Goal: Information Seeking & Learning: Learn about a topic

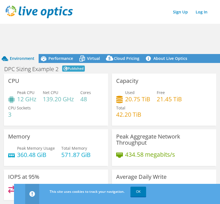
scroll to position [28, 0]
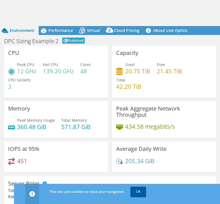
click at [142, 191] on link "OK" at bounding box center [139, 192] width 16 height 10
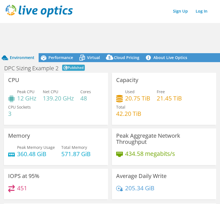
scroll to position [0, 0]
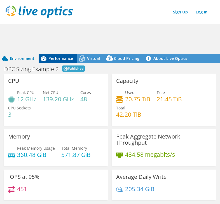
click at [55, 55] on div "Performance" at bounding box center [58, 58] width 39 height 9
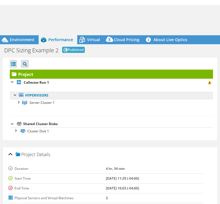
scroll to position [28, 0]
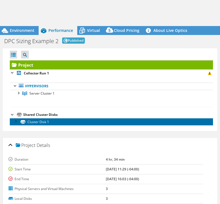
click at [129, 126] on link "Cluster Disk 1" at bounding box center [111, 121] width 203 height 7
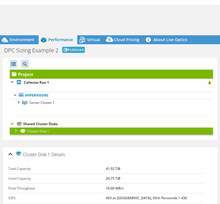
scroll to position [46, 0]
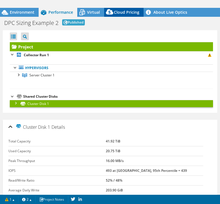
click at [119, 13] on span "Cloud Pricing" at bounding box center [126, 12] width 25 height 5
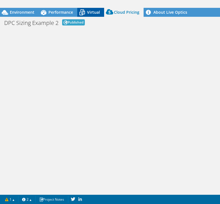
click at [87, 13] on icon at bounding box center [82, 13] width 10 height 10
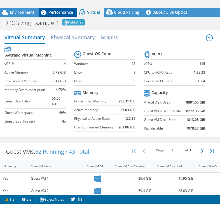
click at [53, 12] on span "Performance" at bounding box center [60, 12] width 25 height 5
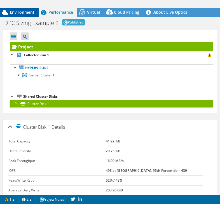
click at [16, 10] on span "Environment" at bounding box center [22, 12] width 25 height 5
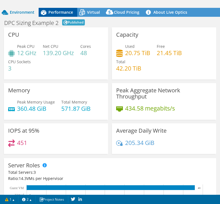
click at [56, 13] on span "Performance" at bounding box center [60, 12] width 25 height 5
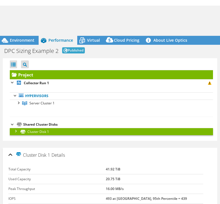
scroll to position [0, 0]
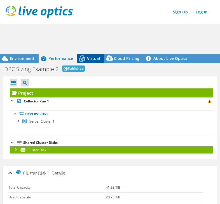
click at [86, 58] on icon at bounding box center [82, 59] width 10 height 10
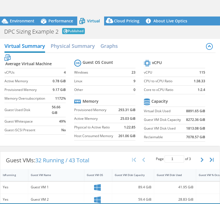
scroll to position [46, 0]
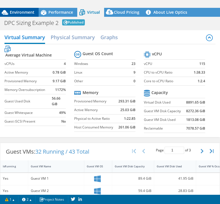
click at [29, 14] on span "Environment" at bounding box center [22, 12] width 25 height 5
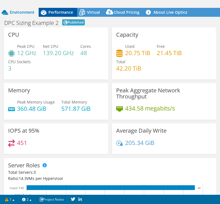
click at [54, 13] on span "Performance" at bounding box center [60, 12] width 25 height 5
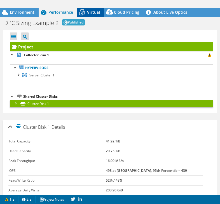
click at [85, 12] on icon at bounding box center [82, 13] width 10 height 10
